Goal: Task Accomplishment & Management: Manage account settings

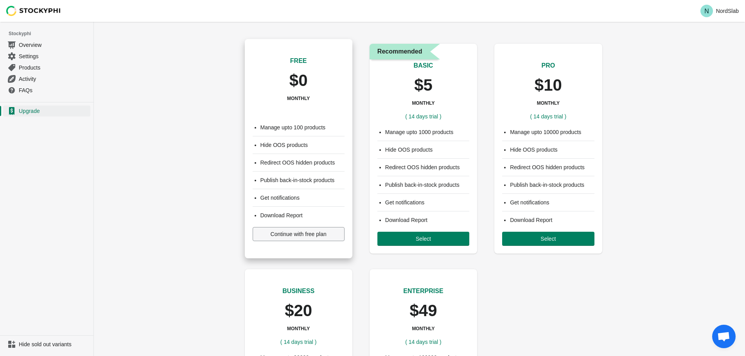
click at [290, 235] on span "Continue with free plan" at bounding box center [299, 234] width 56 height 6
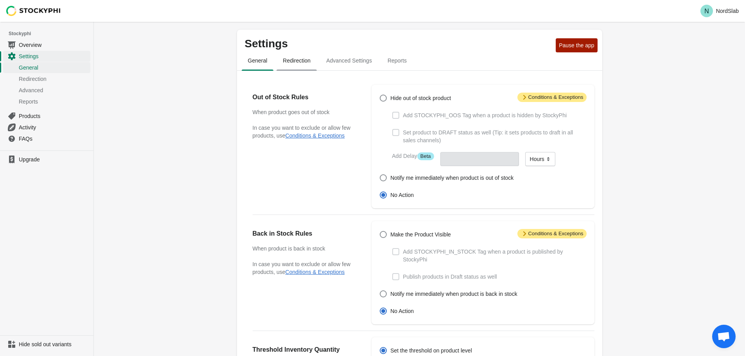
click at [295, 59] on span "Redirection" at bounding box center [296, 61] width 40 height 14
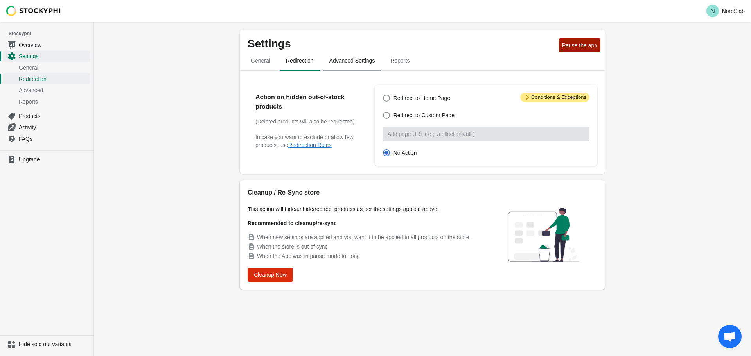
click at [339, 61] on span "Advanced Settings" at bounding box center [352, 61] width 58 height 14
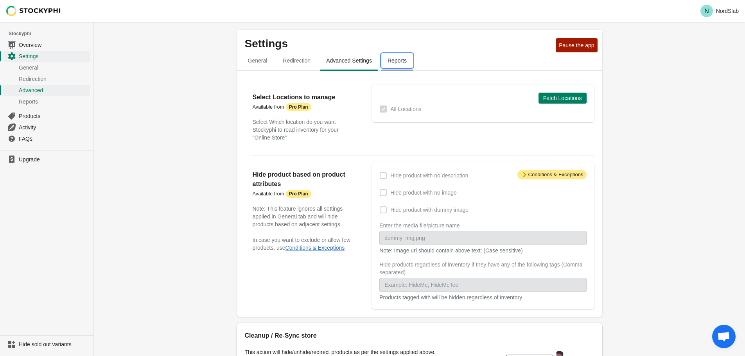
click at [400, 61] on span "Reports" at bounding box center [397, 61] width 32 height 14
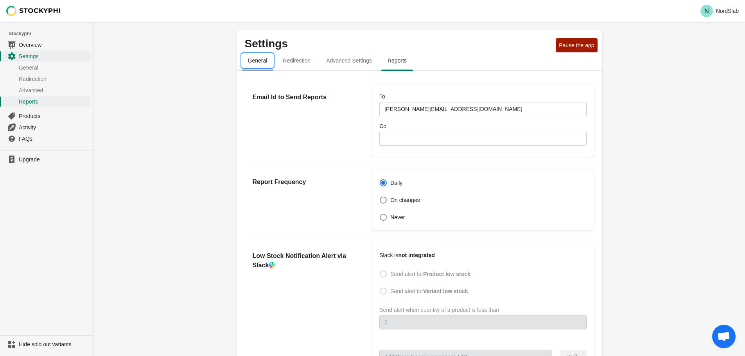
click at [258, 60] on span "General" at bounding box center [258, 61] width 32 height 14
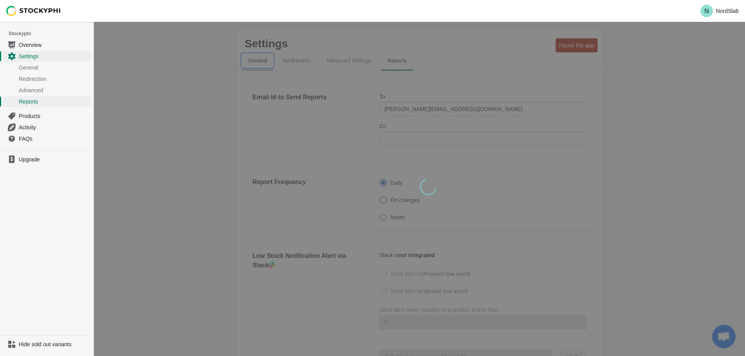
select select "hours"
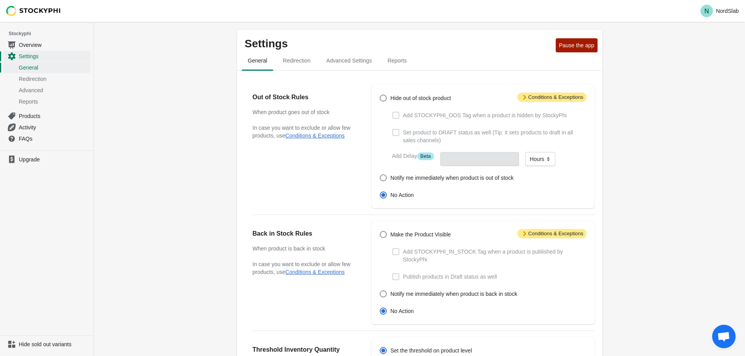
click at [529, 98] on span "Attention Conditions & Exceptions" at bounding box center [551, 97] width 69 height 9
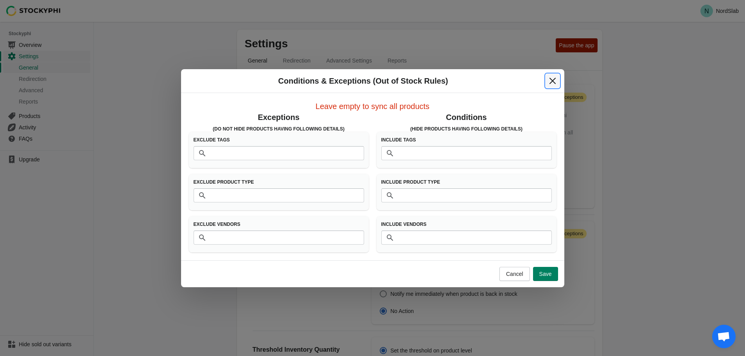
click at [554, 80] on icon "Close" at bounding box center [552, 81] width 8 height 8
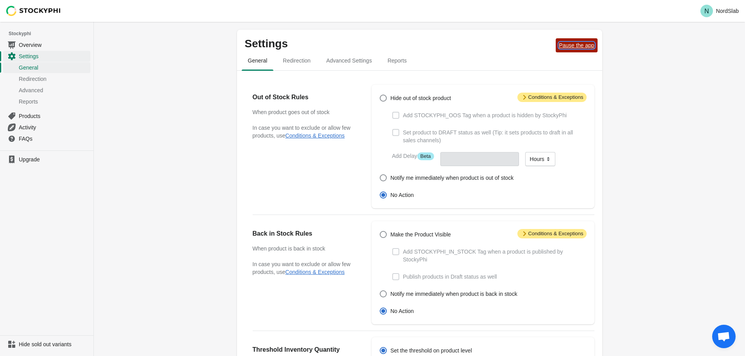
click at [570, 42] on button "Pause the app" at bounding box center [576, 45] width 41 height 14
